Goal: Information Seeking & Learning: Learn about a topic

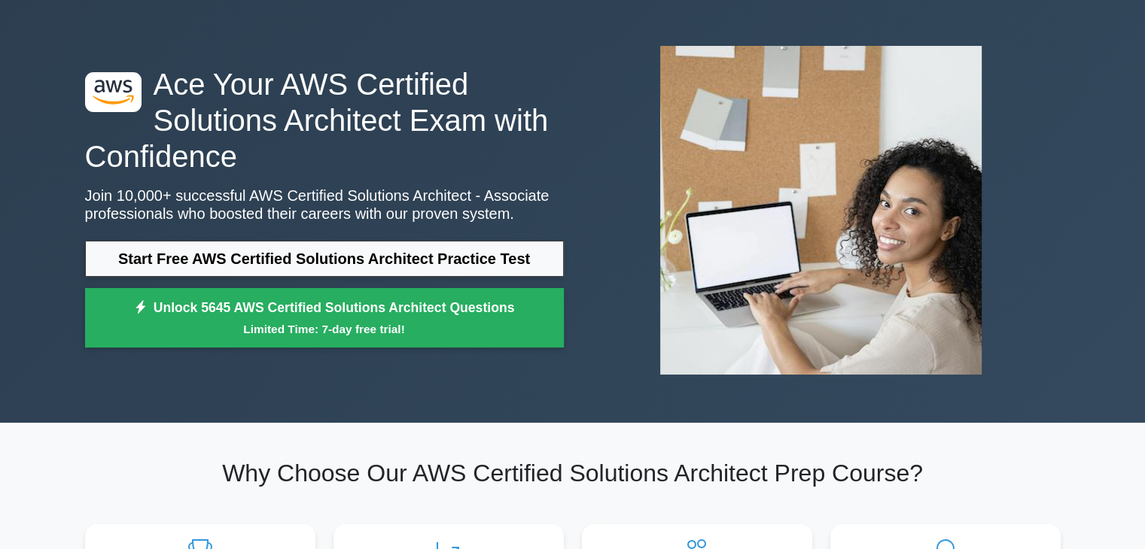
scroll to position [26, 0]
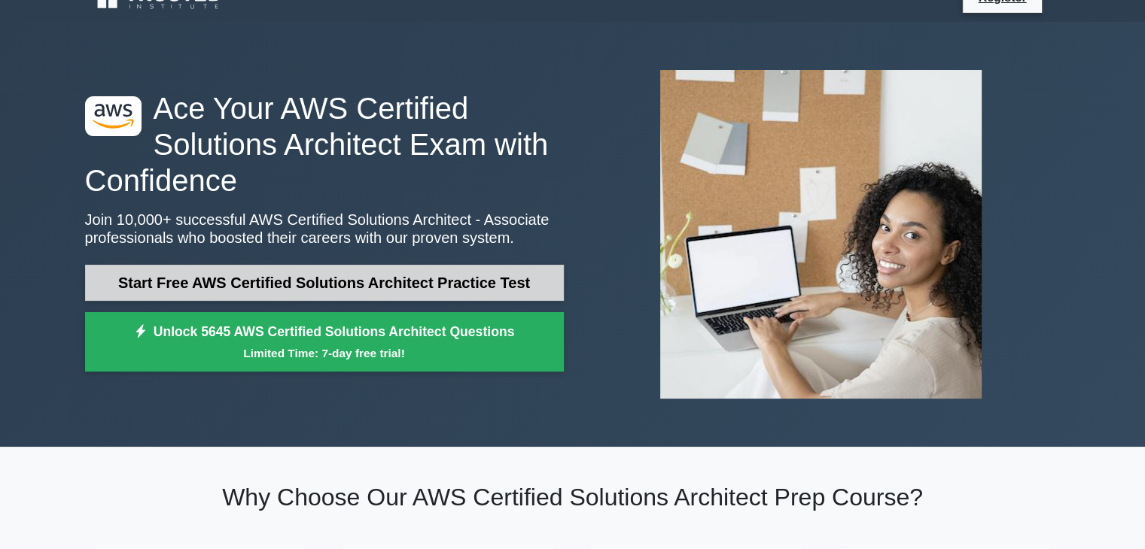
click at [399, 294] on link "Start Free AWS Certified Solutions Architect Practice Test" at bounding box center [324, 283] width 479 height 36
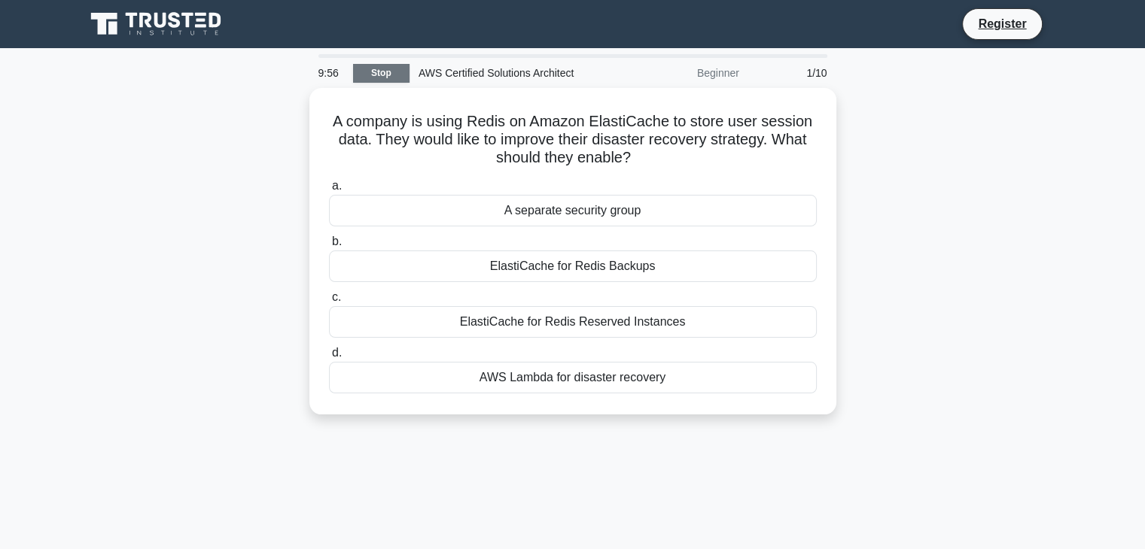
click at [400, 82] on link "Stop" at bounding box center [381, 73] width 56 height 19
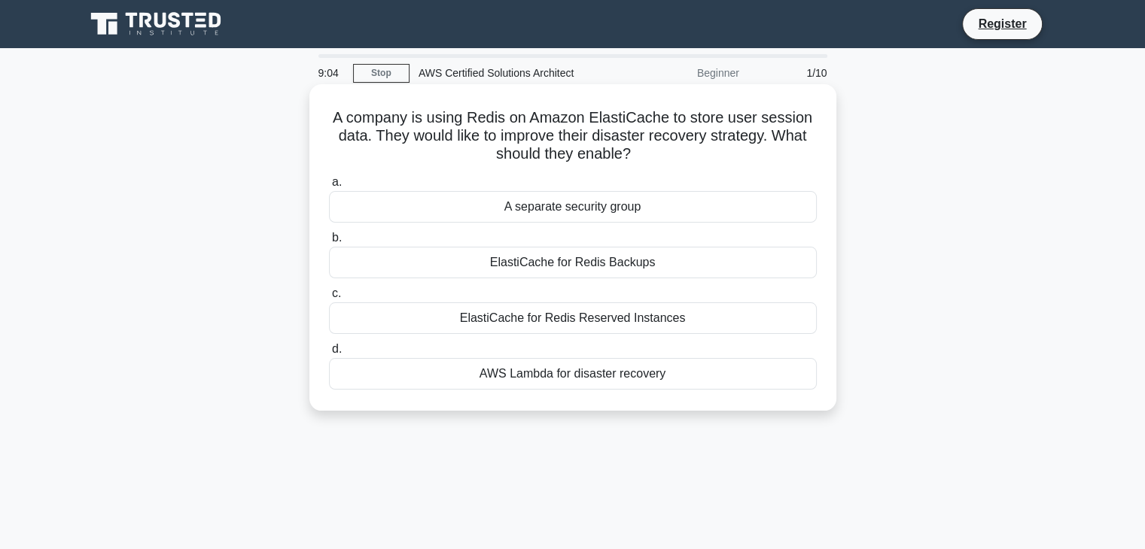
drag, startPoint x: 680, startPoint y: 374, endPoint x: 328, endPoint y: 124, distance: 431.9
click at [328, 124] on div "A company is using Redis on Amazon ElastiCache to store user session data. They…" at bounding box center [572, 247] width 515 height 315
copy div "A company is using Redis on Amazon ElastiCache to store user session data. They…"
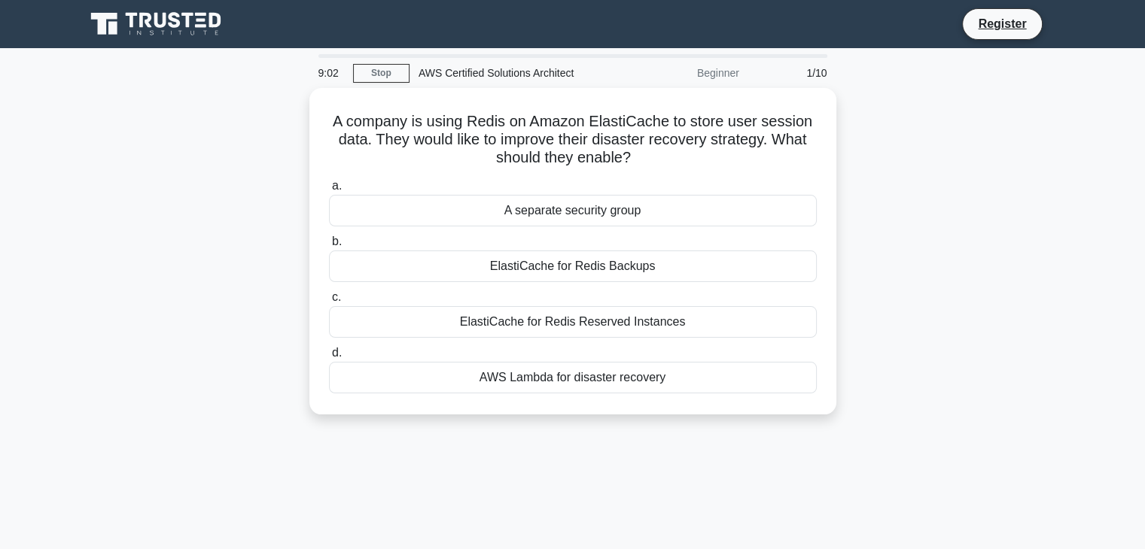
click at [236, 198] on div "A company is using Redis on Amazon ElastiCache to store user session data. They…" at bounding box center [573, 260] width 994 height 345
